Goal: Check status: Check status

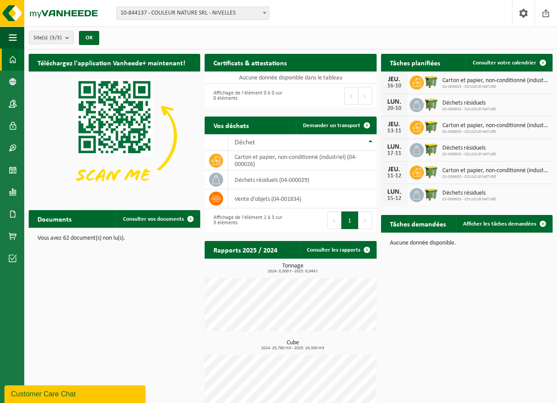
click at [301, 248] on div "Rapports 2025 / 2024 Consulter les rapports" at bounding box center [291, 250] width 172 height 18
click at [351, 249] on link "Consulter les rapports" at bounding box center [338, 250] width 76 height 18
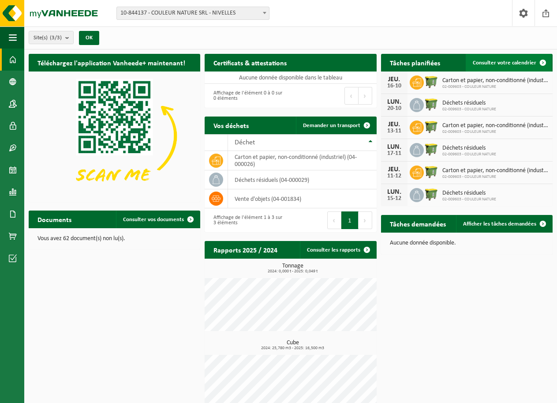
click at [540, 60] on span at bounding box center [543, 63] width 18 height 18
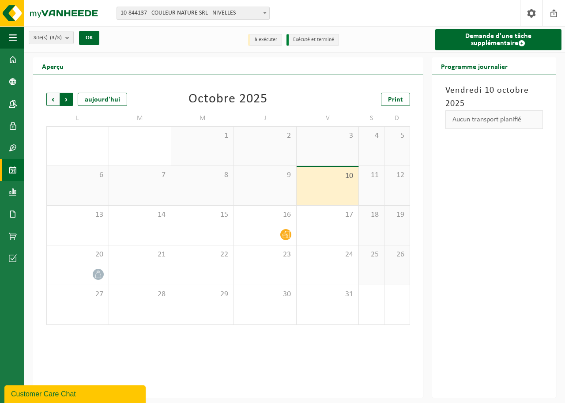
click at [53, 102] on span "Précédent" at bounding box center [52, 99] width 13 height 13
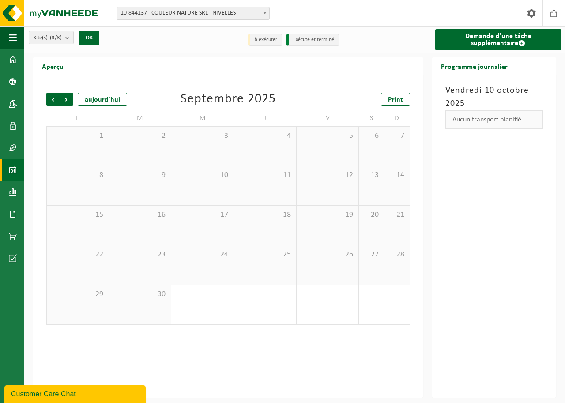
click at [53, 102] on span "Précédent" at bounding box center [52, 99] width 13 height 13
click at [67, 102] on span "Suivant" at bounding box center [66, 99] width 13 height 13
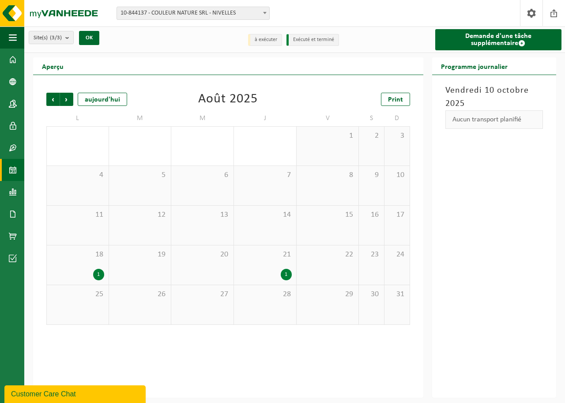
click at [67, 102] on span "Suivant" at bounding box center [66, 99] width 13 height 13
click at [66, 102] on span "Suivant" at bounding box center [66, 99] width 13 height 13
